Goal: Task Accomplishment & Management: Manage account settings

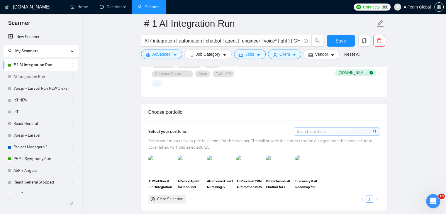
scroll to position [498, 0]
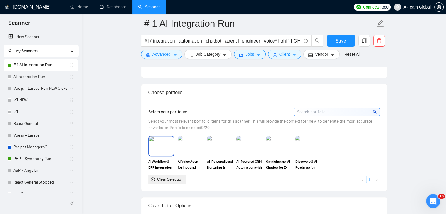
click at [166, 146] on img at bounding box center [161, 145] width 25 height 19
click at [191, 152] on img at bounding box center [190, 145] width 25 height 19
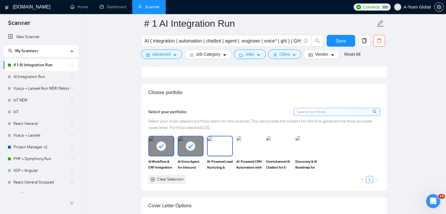
click at [218, 147] on img at bounding box center [220, 145] width 25 height 19
click at [242, 145] on img at bounding box center [249, 145] width 25 height 19
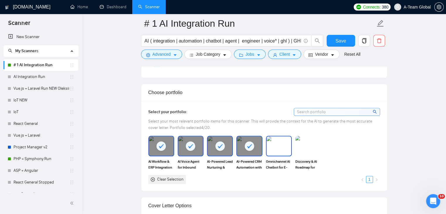
click at [276, 146] on img at bounding box center [278, 145] width 25 height 19
click at [308, 152] on img at bounding box center [308, 145] width 25 height 19
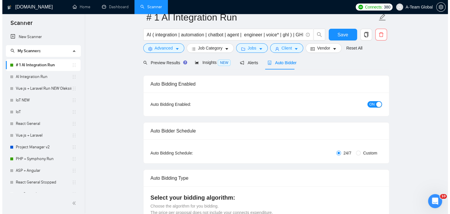
scroll to position [0, 0]
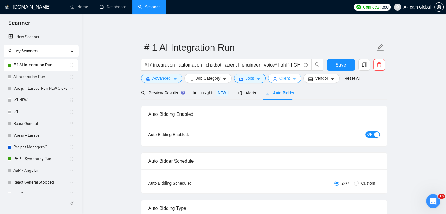
click at [283, 81] on span "Client" at bounding box center [284, 78] width 11 height 6
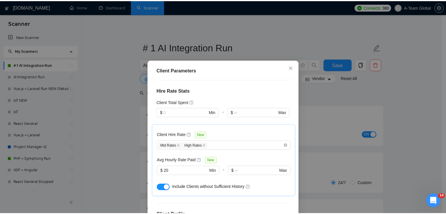
scroll to position [176, 0]
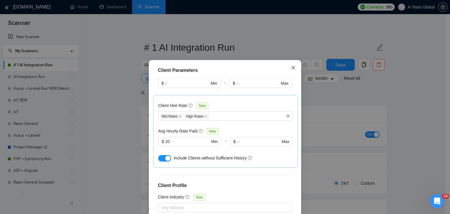
click at [292, 68] on icon "close" at bounding box center [293, 67] width 5 height 5
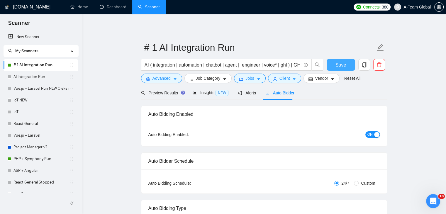
click at [332, 67] on button "Save" at bounding box center [341, 65] width 28 height 12
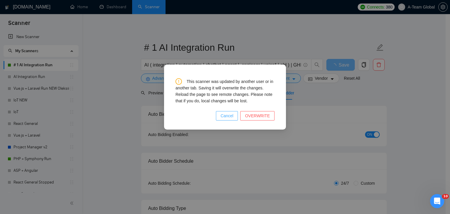
click at [234, 116] on span "Cancel" at bounding box center [227, 116] width 13 height 6
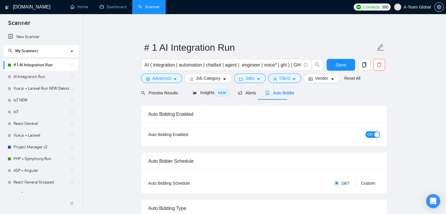
checkbox input "true"
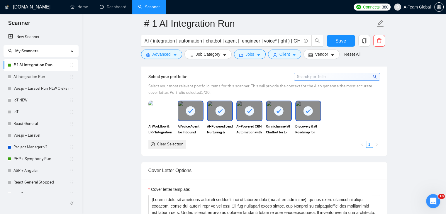
scroll to position [498, 0]
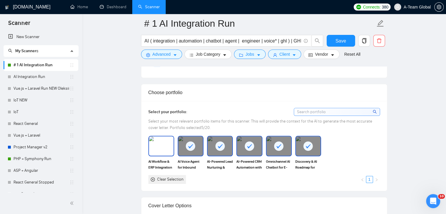
click at [159, 147] on img at bounding box center [161, 145] width 25 height 19
click at [348, 43] on button "Save" at bounding box center [341, 41] width 28 height 12
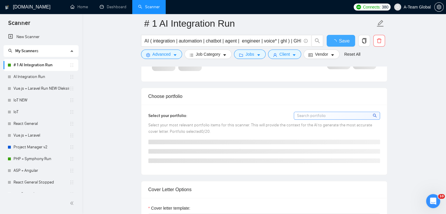
checkbox input "true"
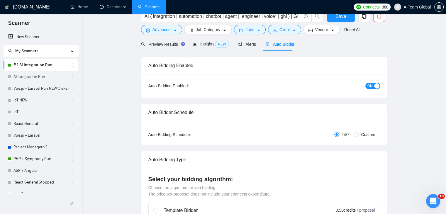
scroll to position [0, 0]
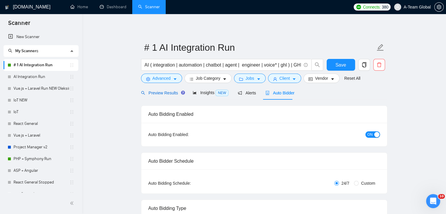
click at [159, 94] on span "Preview Results" at bounding box center [162, 93] width 42 height 5
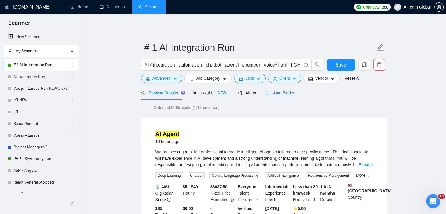
click at [284, 91] on span "Auto Bidder" at bounding box center [279, 93] width 29 height 5
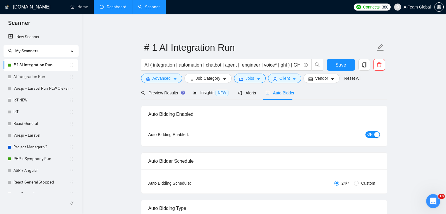
checkbox input "true"
click at [112, 9] on link "Dashboard" at bounding box center [113, 6] width 27 height 5
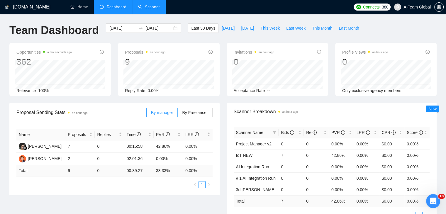
click at [152, 9] on link "Scanner" at bounding box center [149, 6] width 22 height 5
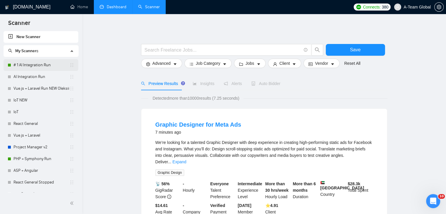
click at [33, 62] on link "# 1 AI Integration Run" at bounding box center [41, 65] width 56 height 12
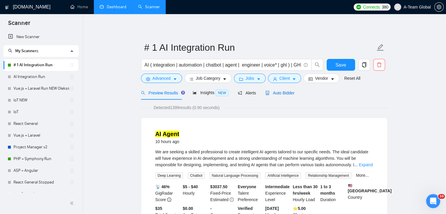
click at [276, 94] on span "Auto Bidder" at bounding box center [279, 93] width 29 height 5
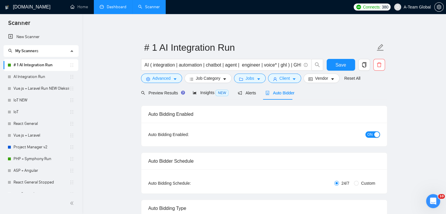
checkbox input "true"
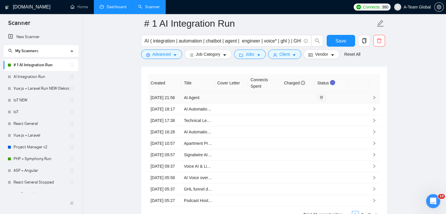
scroll to position [1554, 0]
click at [108, 9] on link "Dashboard" at bounding box center [113, 6] width 27 height 5
